Goal: Information Seeking & Learning: Learn about a topic

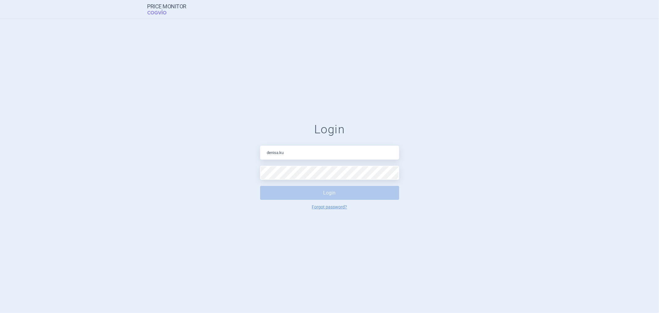
type input "[PERSON_NAME][EMAIL_ADDRESS][DOMAIN_NAME]"
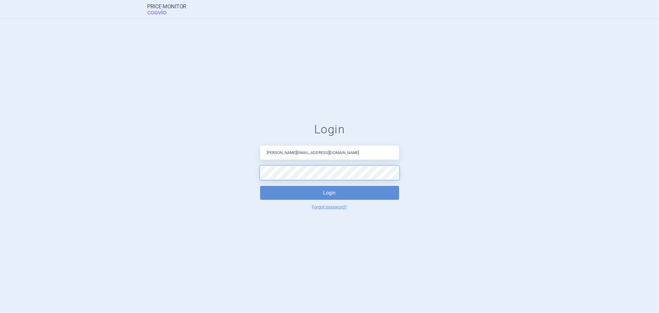
click at [260, 186] on button "Login" at bounding box center [329, 193] width 139 height 14
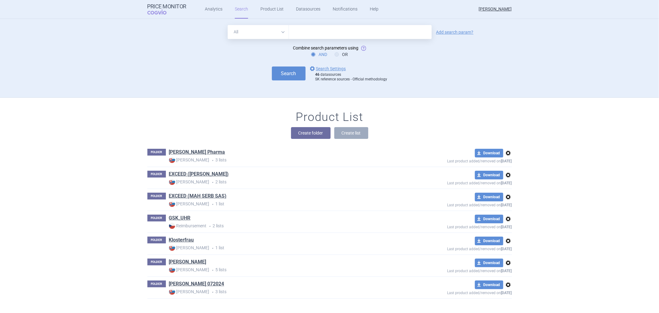
click at [315, 32] on input "text" at bounding box center [360, 32] width 143 height 14
type input "[MEDICAL_DATA]"
click at [273, 75] on button "Search" at bounding box center [289, 73] width 34 height 14
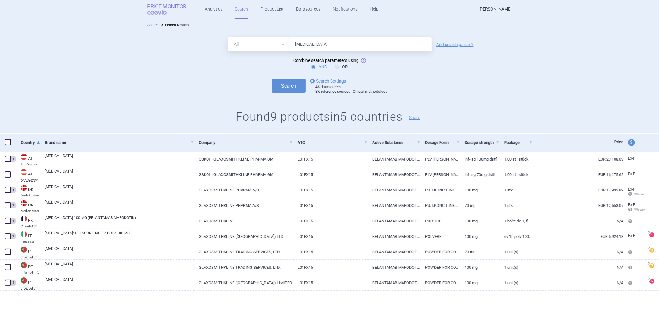
click at [161, 8] on strong "Price Monitor" at bounding box center [166, 6] width 39 height 6
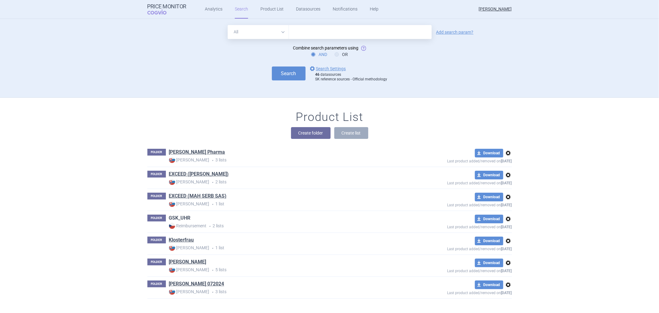
click at [174, 218] on link "GSK_UHR" at bounding box center [180, 217] width 22 height 7
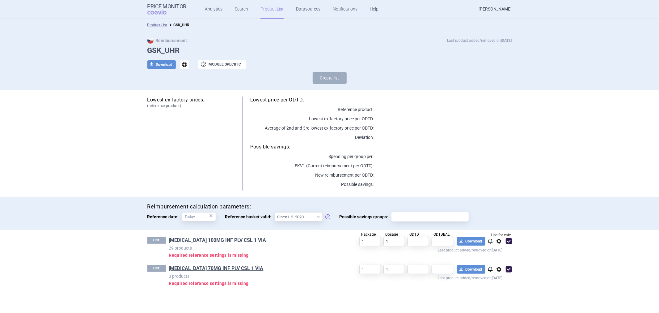
click at [215, 240] on link "[MEDICAL_DATA] 100MG INF PLV CSL 1 VIA" at bounding box center [217, 240] width 97 height 7
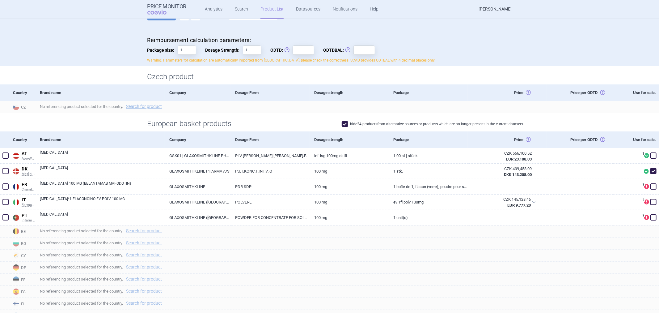
scroll to position [69, 0]
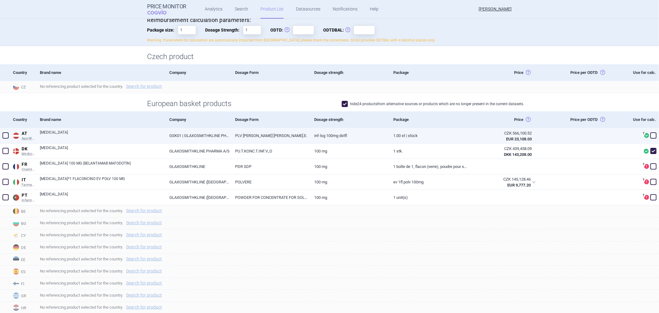
click at [565, 132] on link at bounding box center [580, 130] width 66 height 5
select select "EUR"
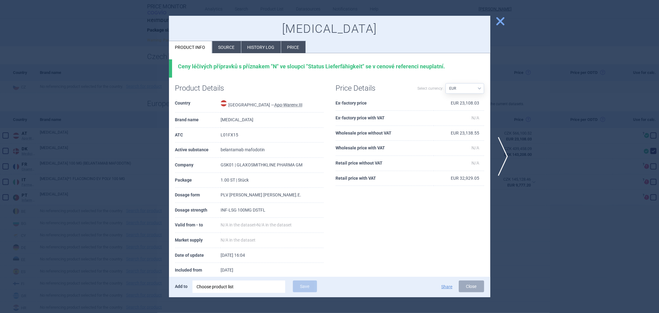
click at [227, 44] on li "Source" at bounding box center [226, 47] width 29 height 12
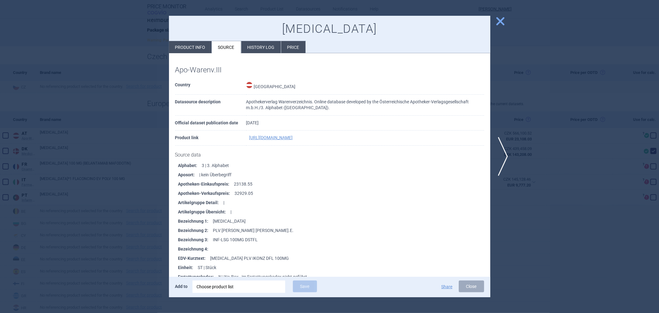
click at [254, 45] on li "History log" at bounding box center [261, 47] width 40 height 12
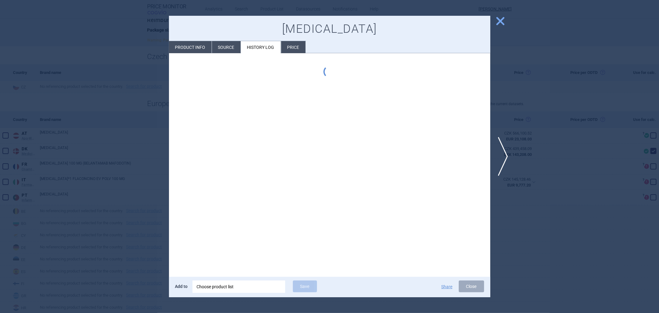
click at [498, 20] on span "close" at bounding box center [500, 21] width 11 height 11
